Goal: Check status: Check status

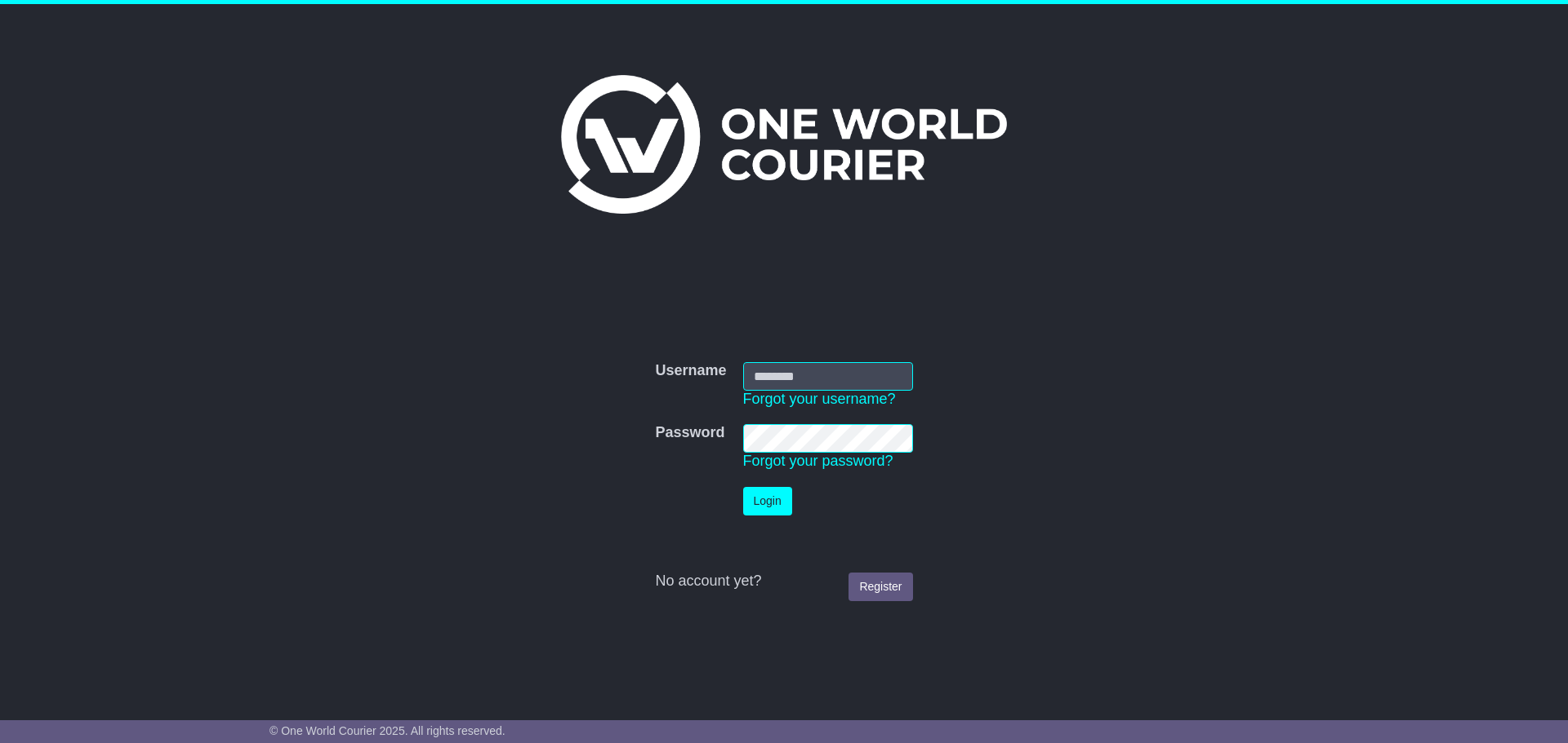
type input "**********"
click at [758, 487] on button "Login" at bounding box center [767, 501] width 49 height 28
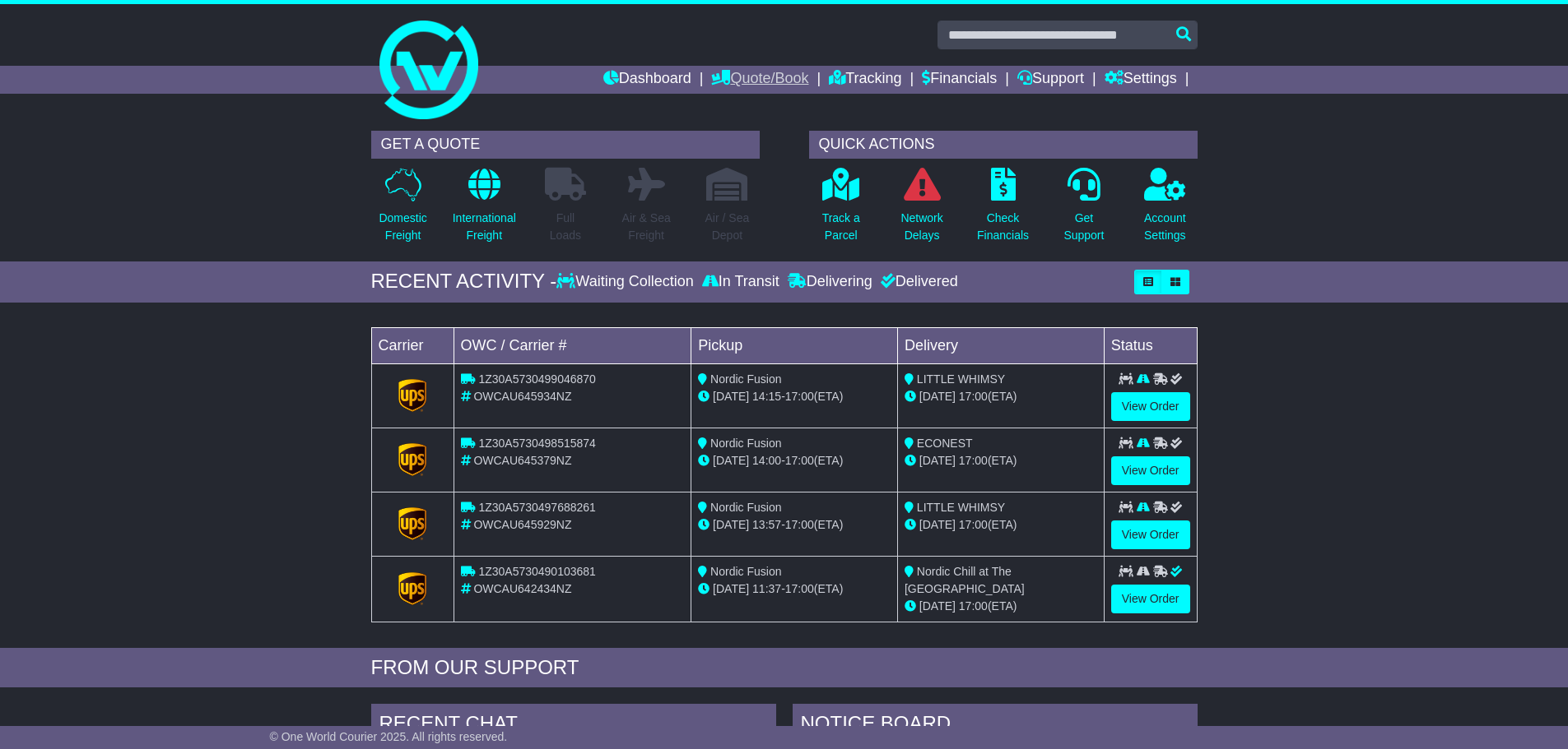
click at [765, 73] on link "Quote/Book" at bounding box center [759, 80] width 97 height 28
click at [646, 77] on link "Dashboard" at bounding box center [646, 80] width 88 height 28
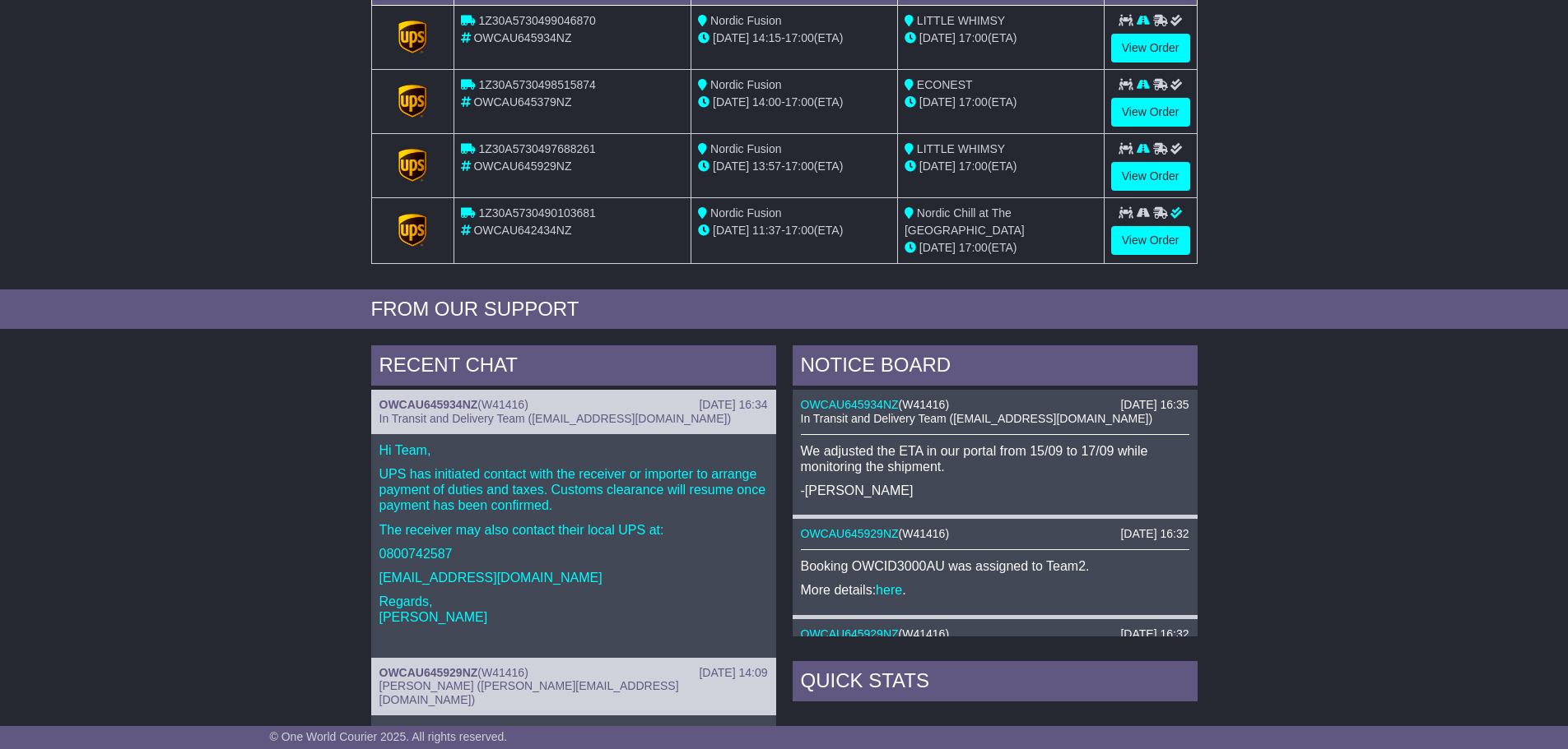
scroll to position [411, 0]
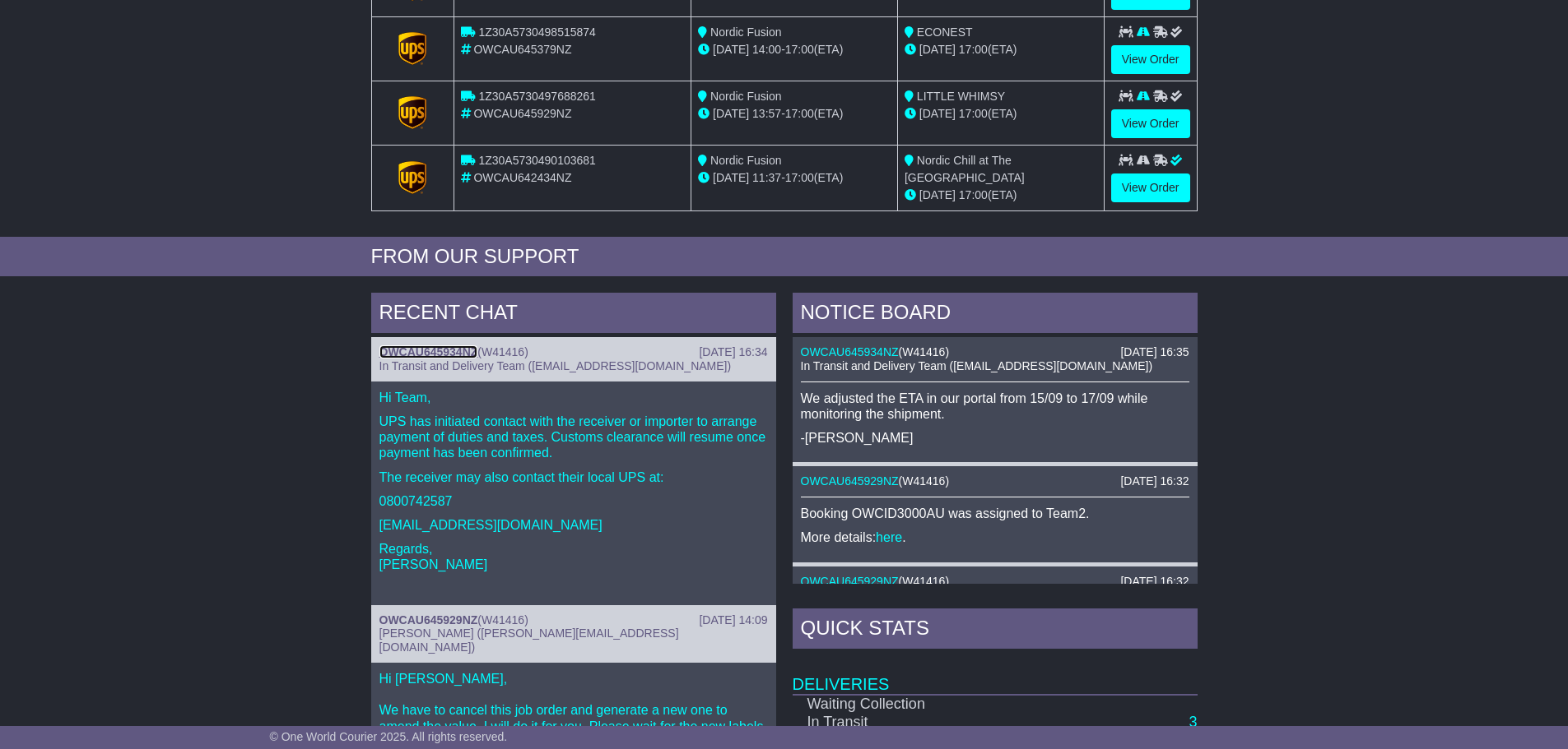
click at [416, 354] on link "OWCAU645934NZ" at bounding box center [428, 351] width 99 height 13
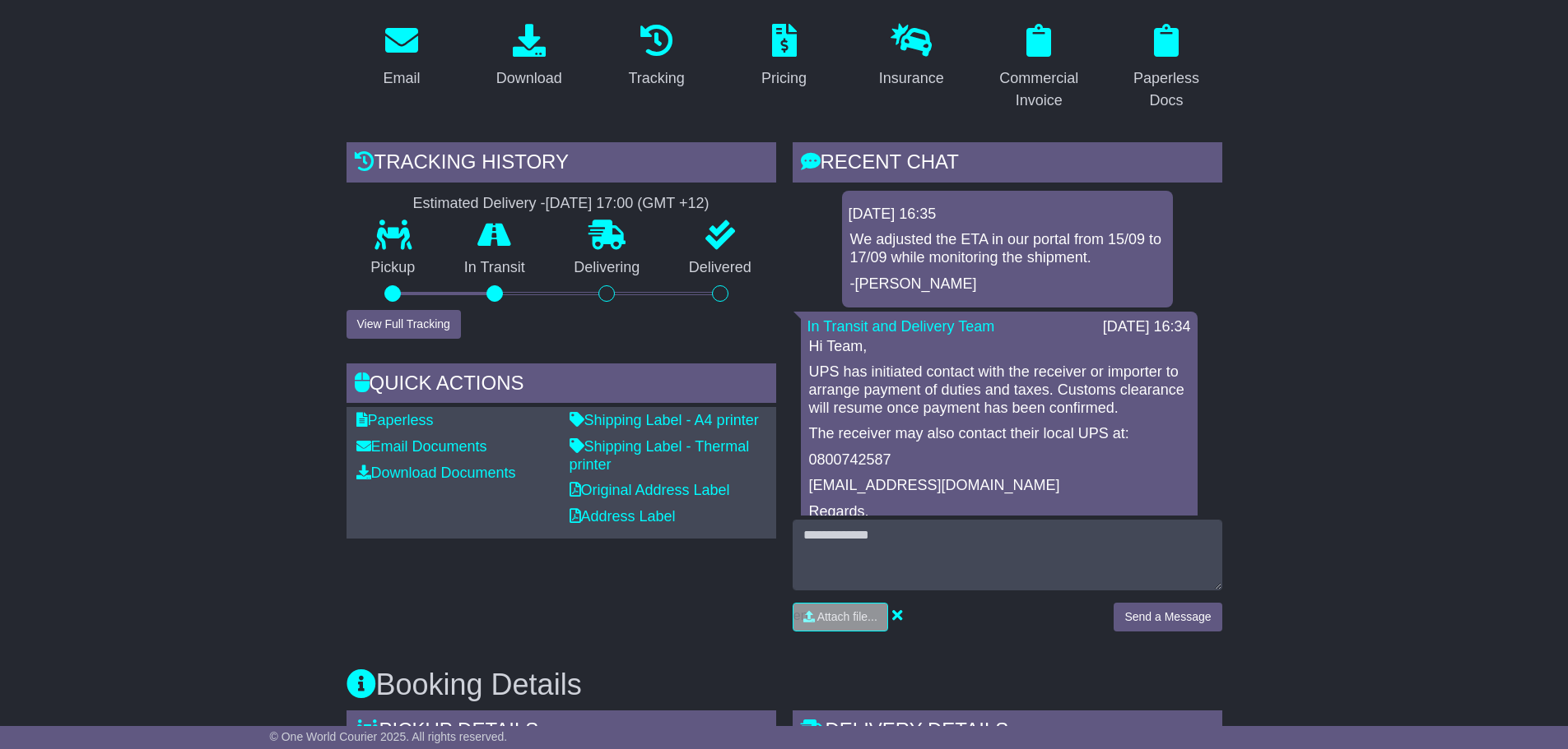
scroll to position [411, 0]
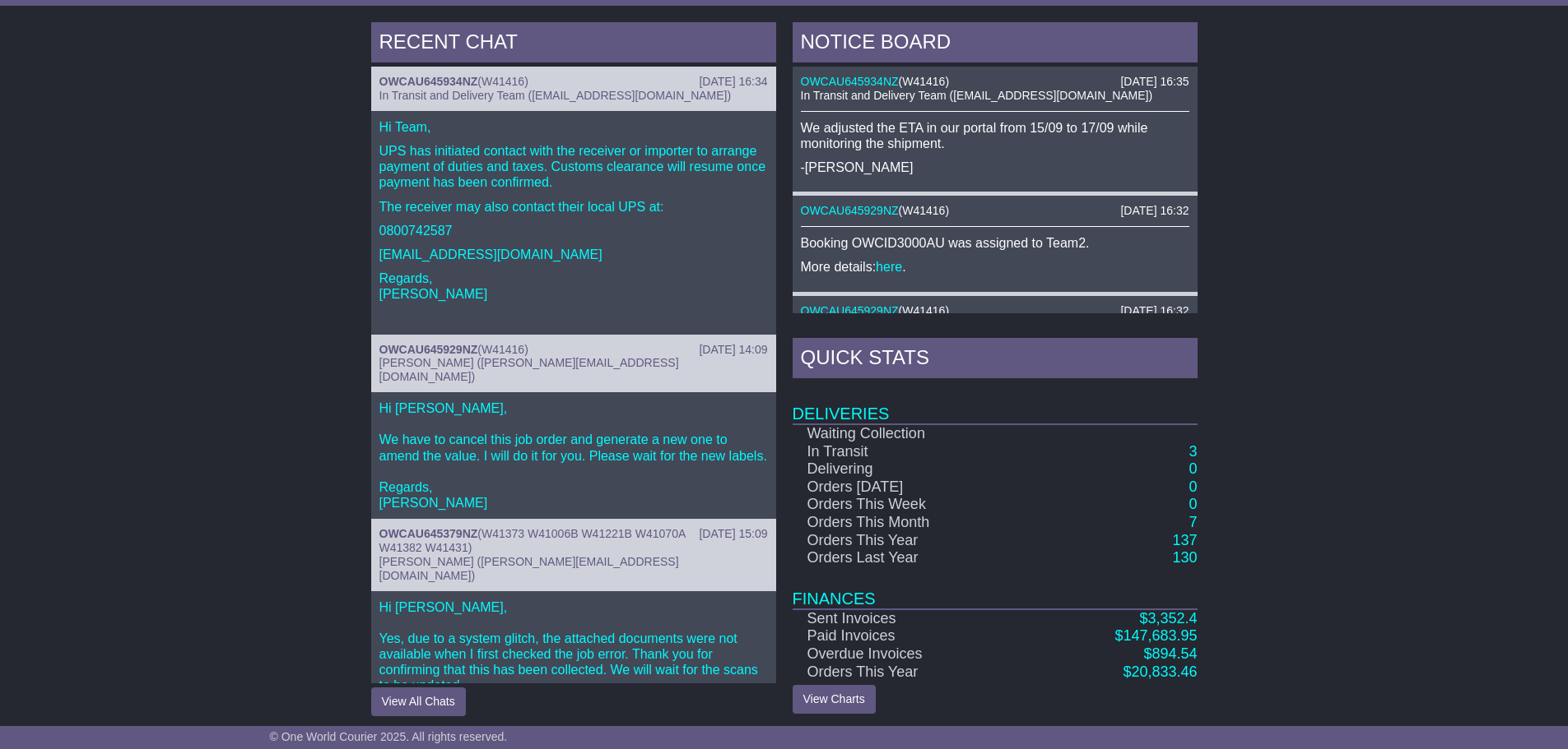
scroll to position [689, 0]
